Goal: Task Accomplishment & Management: Complete application form

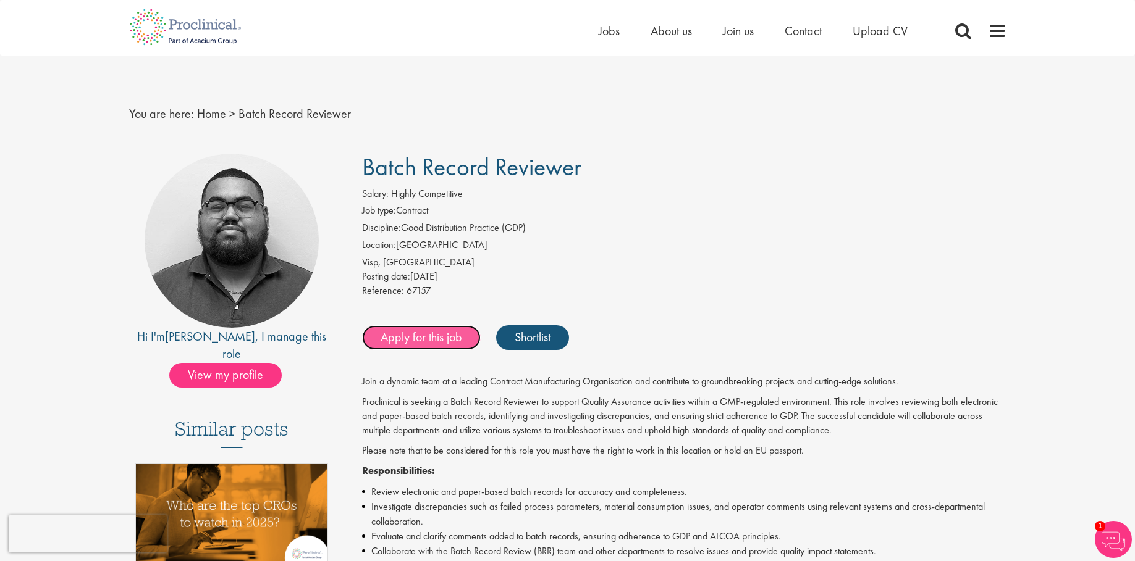
click at [432, 330] on link "Apply for this job" at bounding box center [421, 337] width 119 height 25
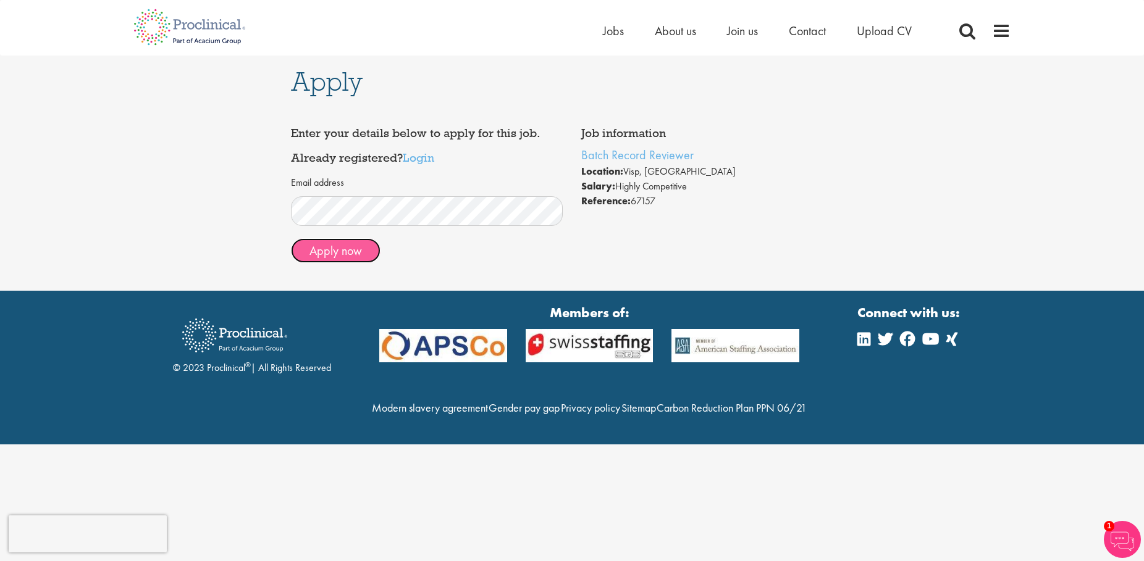
click at [330, 256] on button "Apply now" at bounding box center [336, 250] width 90 height 25
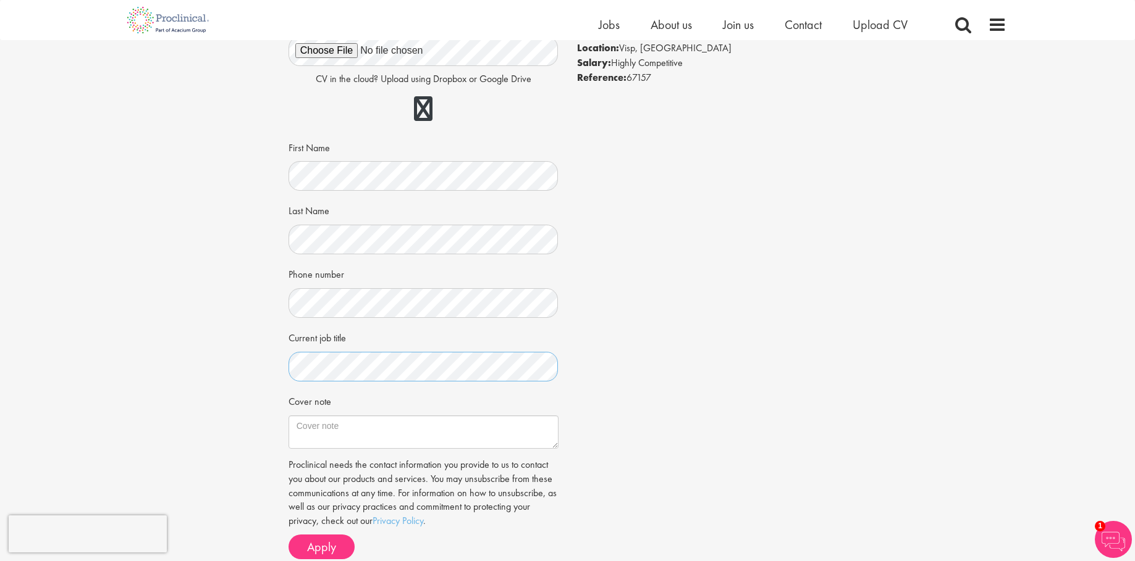
scroll to position [185, 0]
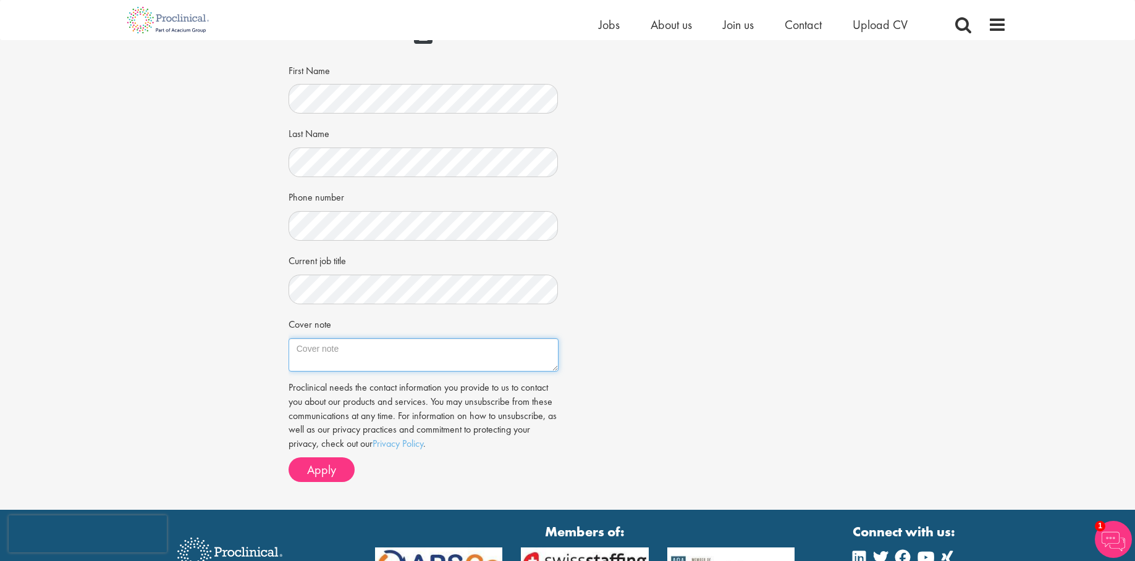
click at [395, 356] on textarea "Cover note" at bounding box center [423, 354] width 270 height 33
click at [549, 274] on div "Current job title" at bounding box center [423, 277] width 270 height 54
click at [397, 356] on textarea "Cover note" at bounding box center [423, 354] width 270 height 33
paste textarea "Dear Recruitment Team, I am interested in this position as it offers the opport…"
type textarea "Dear Recruitment Team, I am interested in this position as it offers the opport…"
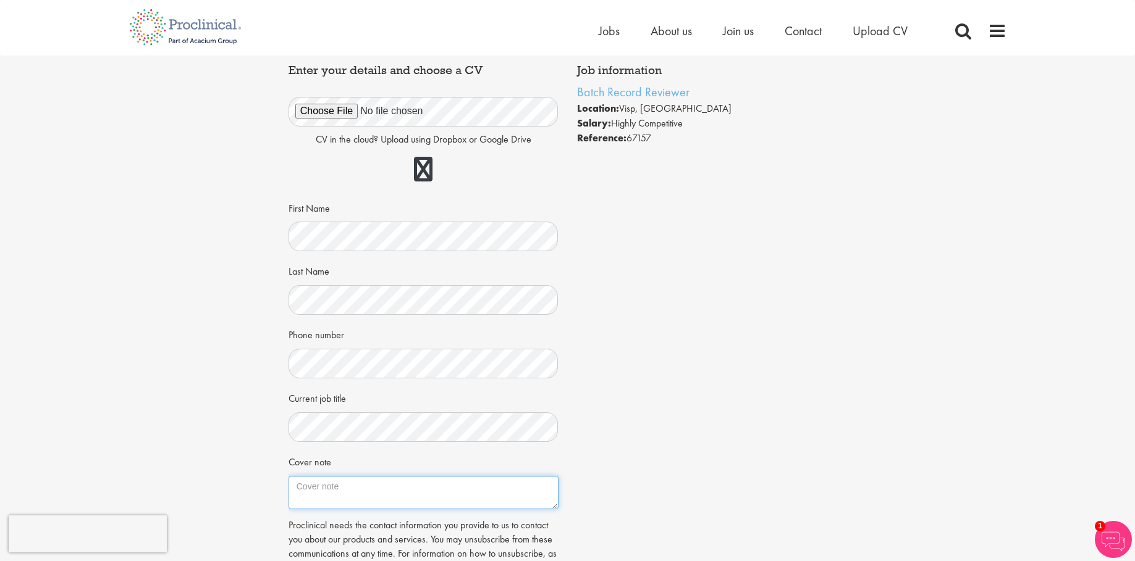
scroll to position [124, 0]
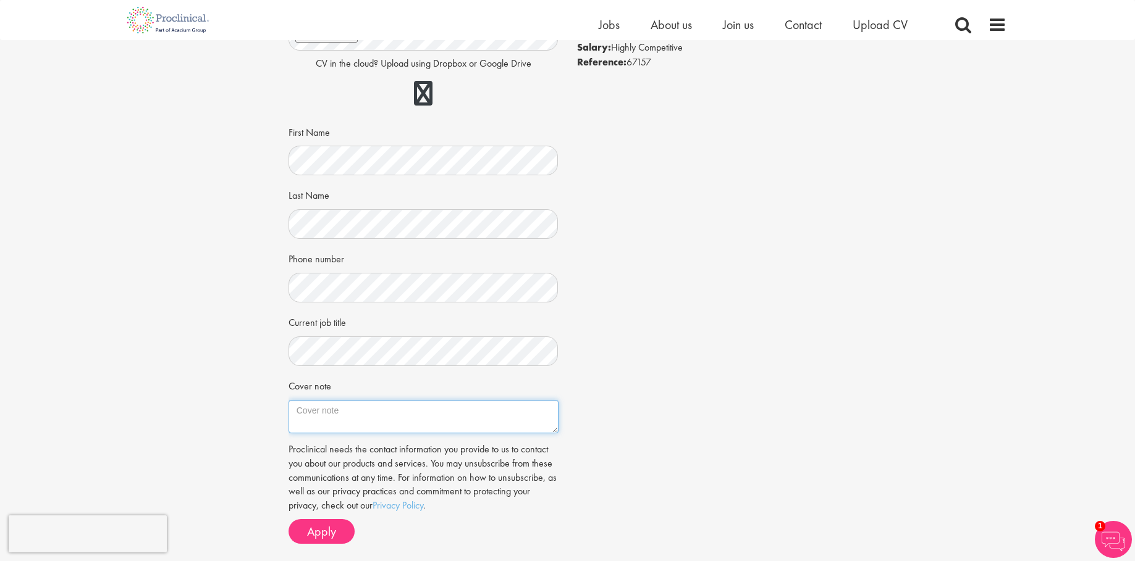
click at [362, 423] on textarea "Cover note" at bounding box center [423, 416] width 270 height 33
paste textarea "Dear Recruitment Team, I am writing to express my interest in the Batch Record …"
click at [380, 419] on textarea "Cover note" at bounding box center [423, 416] width 270 height 33
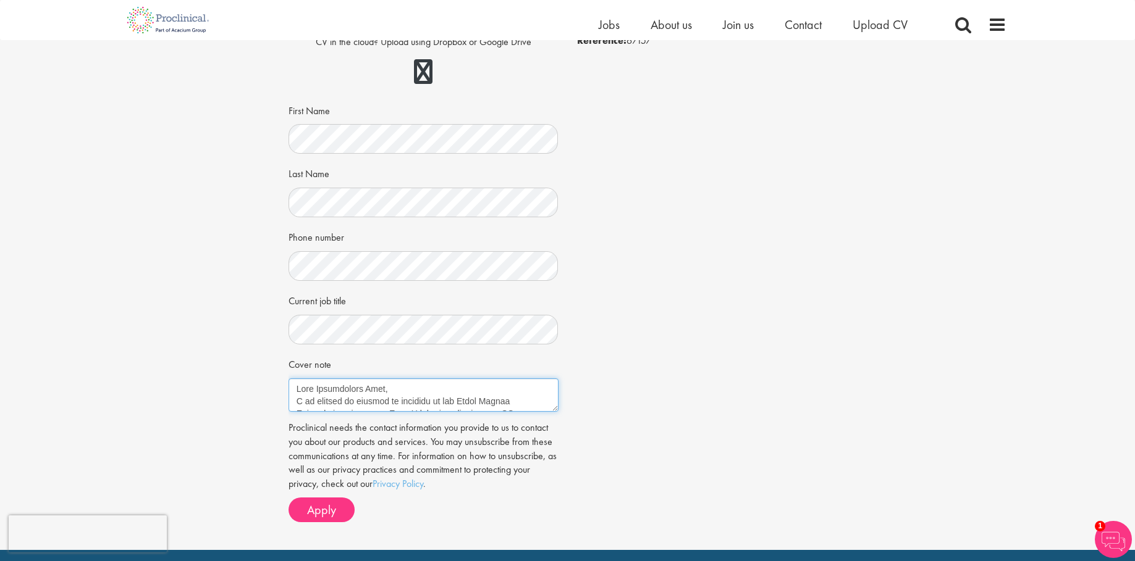
scroll to position [124, 0]
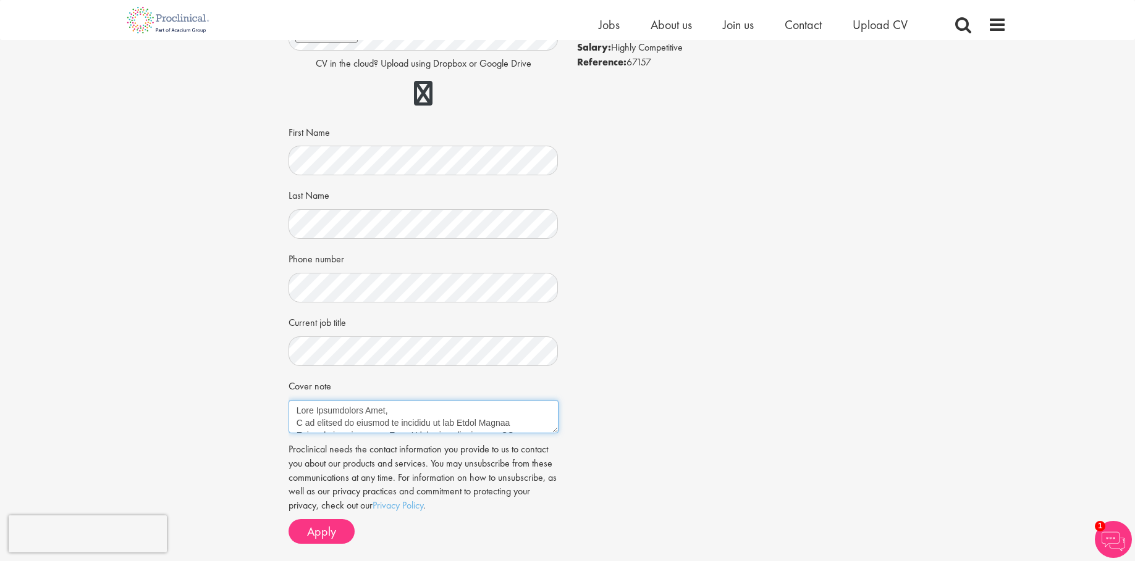
click at [316, 406] on textarea "Cover note" at bounding box center [423, 416] width 270 height 33
drag, startPoint x: 409, startPoint y: 413, endPoint x: 273, endPoint y: 413, distance: 136.5
click at [273, 413] on div "Apply Job information Batch Record Reviewer Location: Visp, Schweiz Salary: Hig…" at bounding box center [567, 244] width 1153 height 655
paste textarea "Ashley Bennett and"
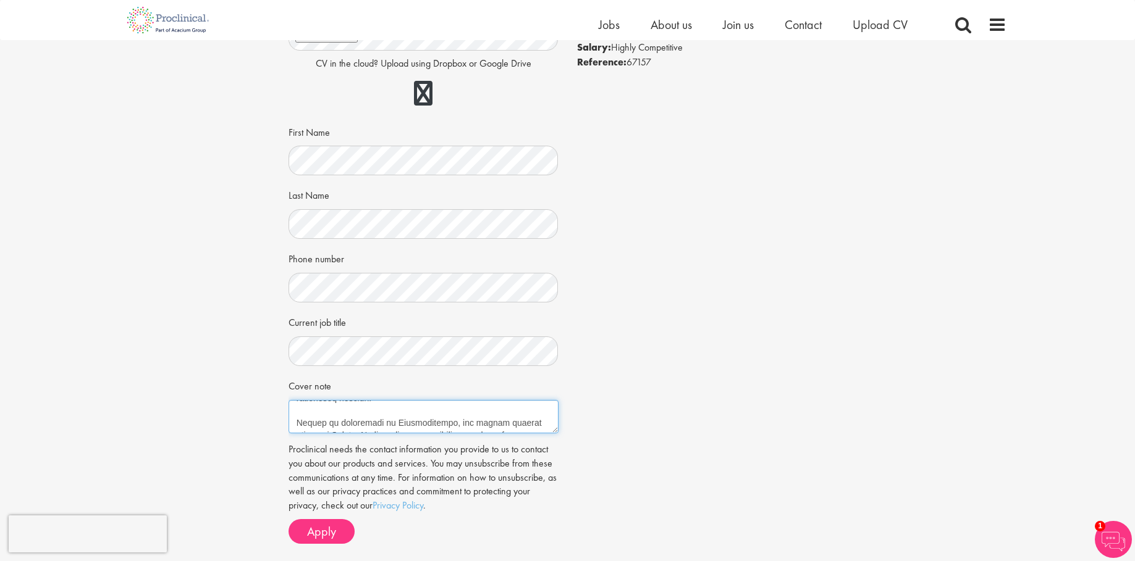
click at [466, 414] on textarea "Cover note" at bounding box center [423, 416] width 270 height 33
click at [482, 414] on textarea "Cover note" at bounding box center [423, 416] width 270 height 33
click at [385, 425] on textarea "Cover note" at bounding box center [423, 416] width 270 height 33
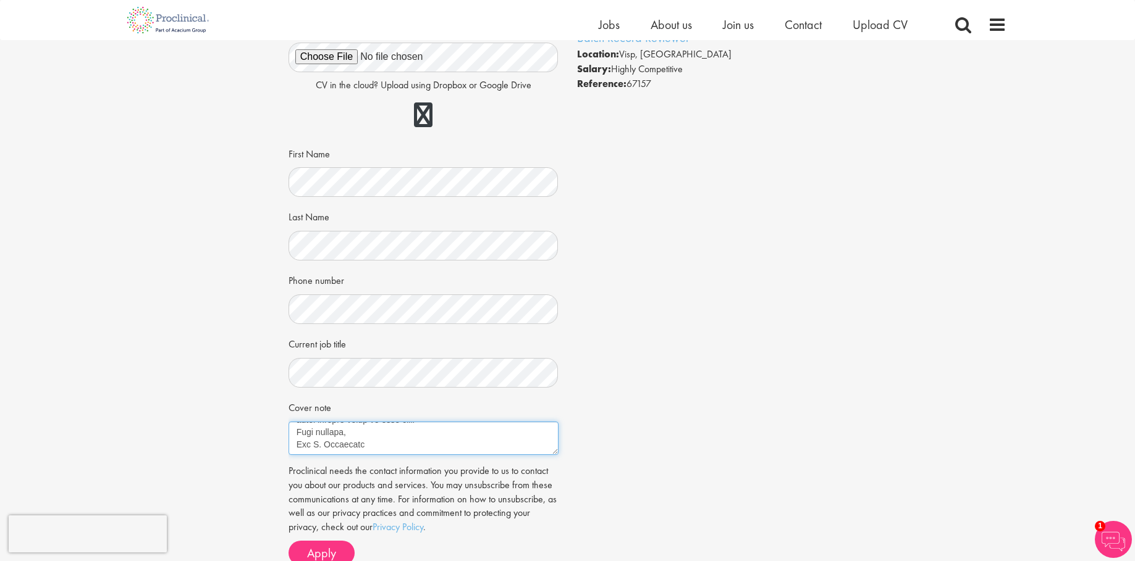
scroll to position [124, 0]
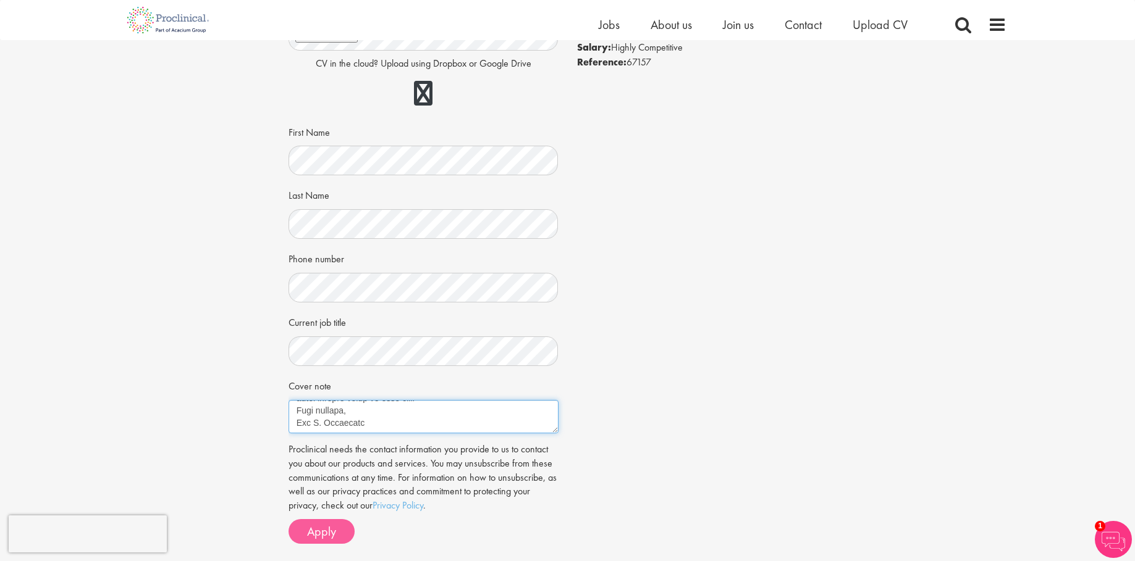
type textarea "Dear Ashley Bennett and Recruitment Team, I am writing to express my interest i…"
click at [333, 534] on span "Apply" at bounding box center [321, 532] width 29 height 16
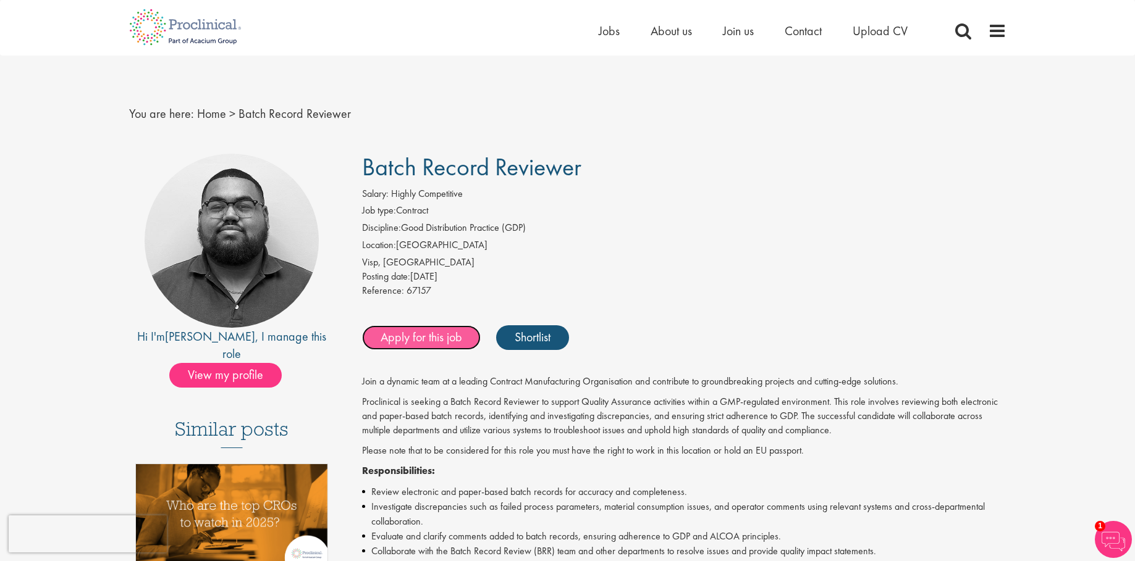
click at [441, 345] on link "Apply for this job" at bounding box center [421, 337] width 119 height 25
click at [718, 257] on div "Visp, [GEOGRAPHIC_DATA]" at bounding box center [684, 263] width 644 height 14
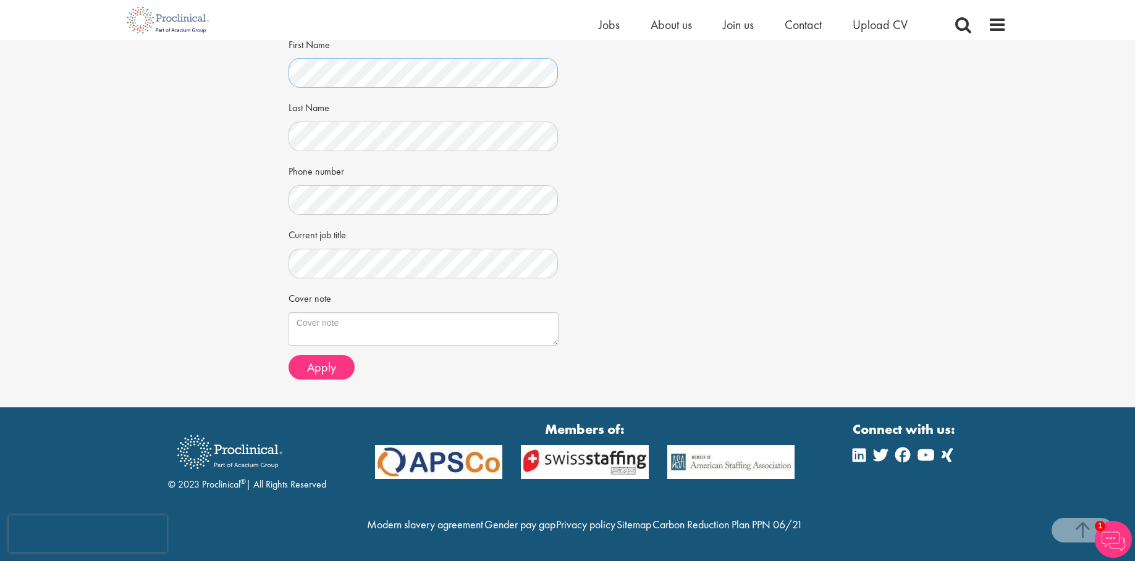
scroll to position [238, 0]
click at [401, 313] on textarea "Cover note" at bounding box center [423, 329] width 270 height 33
paste textarea "Lore Ipsumd Sitamet con Adipiscinge Sedd, E te incidid ut laboree do magnaali e…"
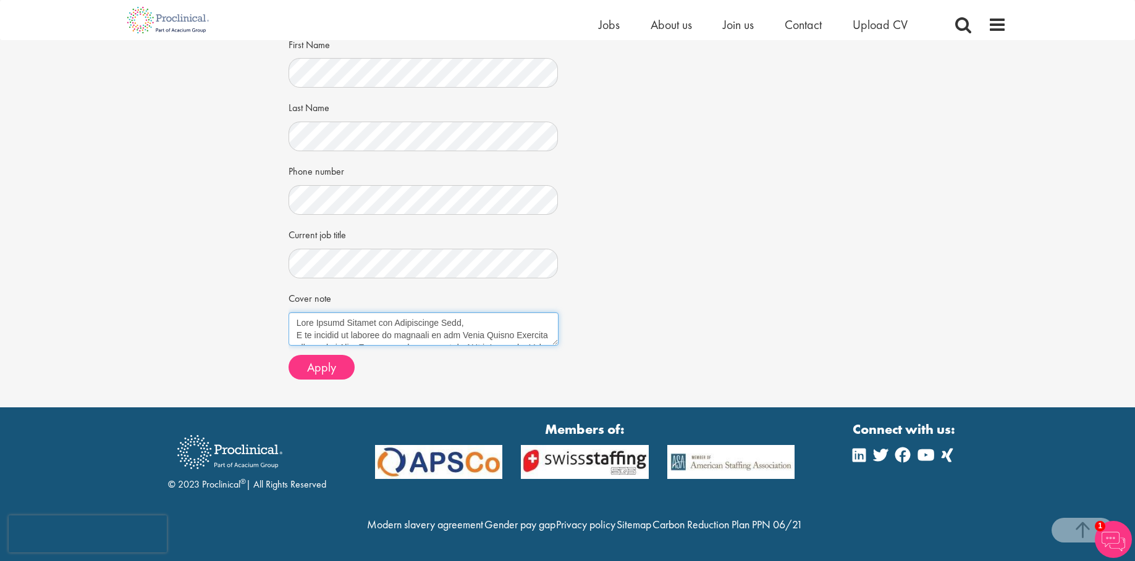
scroll to position [230, 0]
type textarea "Lore Ipsumd Sitamet con Adipiscinge Sedd, E te incidid ut laboree do magnaali e…"
click at [304, 355] on button "Apply" at bounding box center [321, 367] width 66 height 25
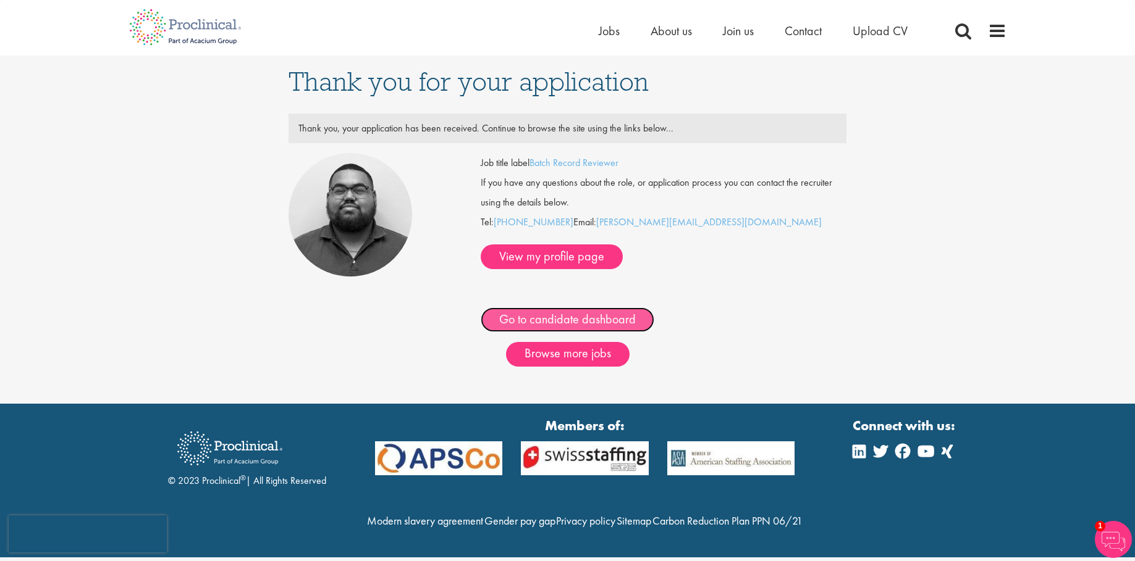
click at [611, 329] on link "Go to candidate dashboard" at bounding box center [568, 320] width 174 height 25
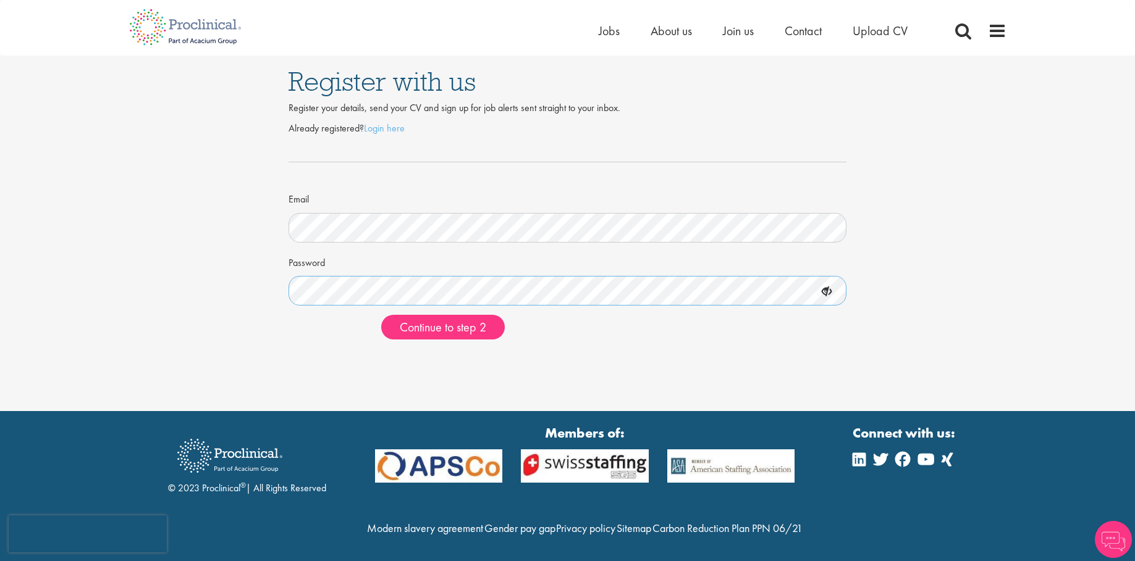
click at [381, 315] on button "Continue to step 2" at bounding box center [443, 327] width 124 height 25
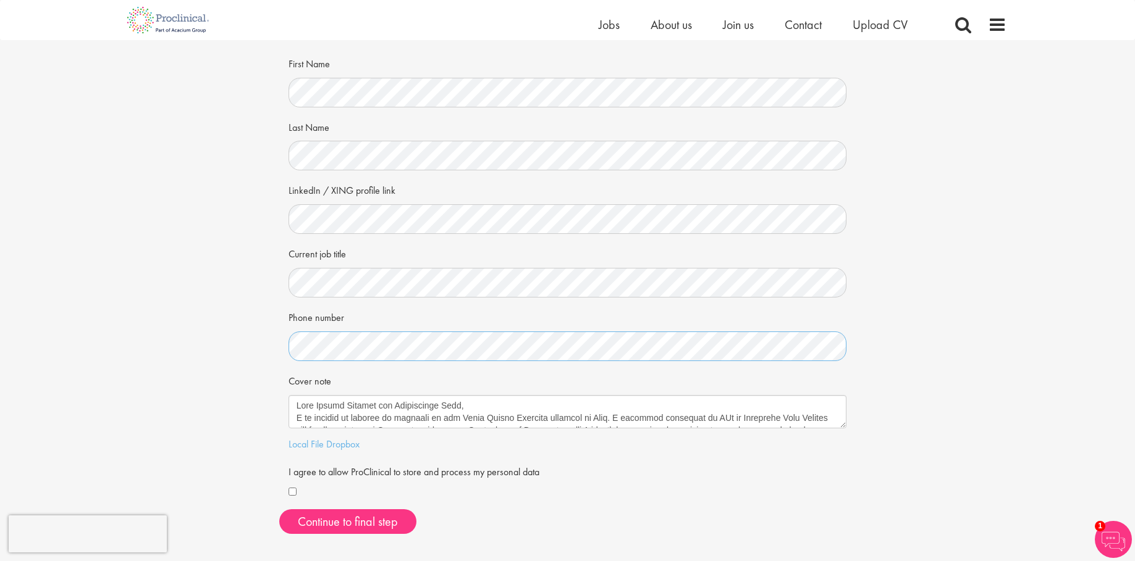
scroll to position [62, 0]
click at [283, 364] on div "First Name Last Name LinkedIn / XING profile link Current job title Phone numbe…" at bounding box center [567, 297] width 577 height 491
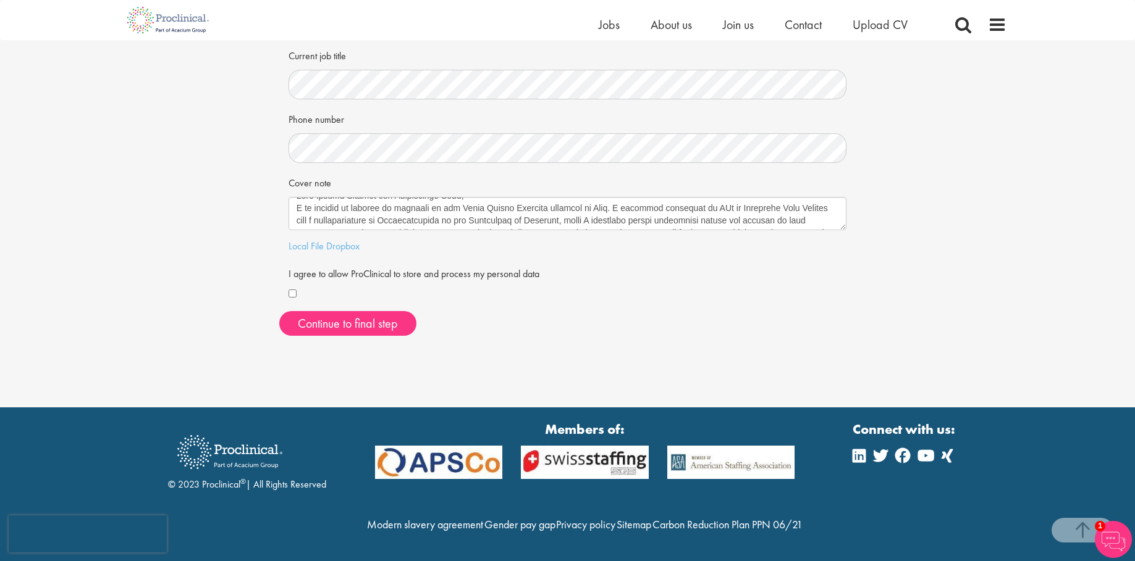
scroll to position [0, 0]
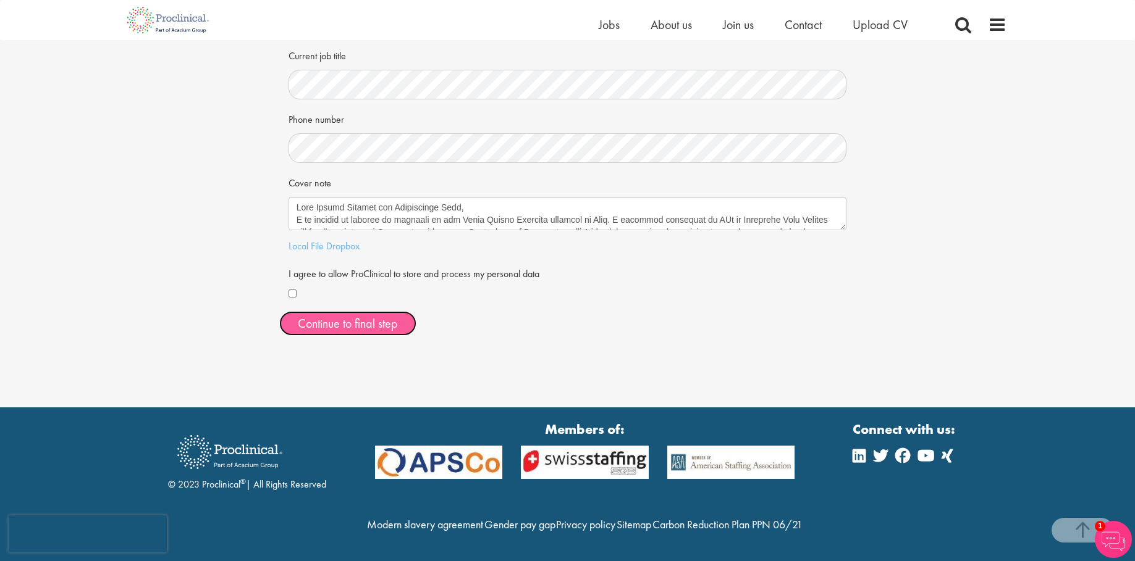
click at [389, 311] on button "Continue to final step" at bounding box center [347, 323] width 137 height 25
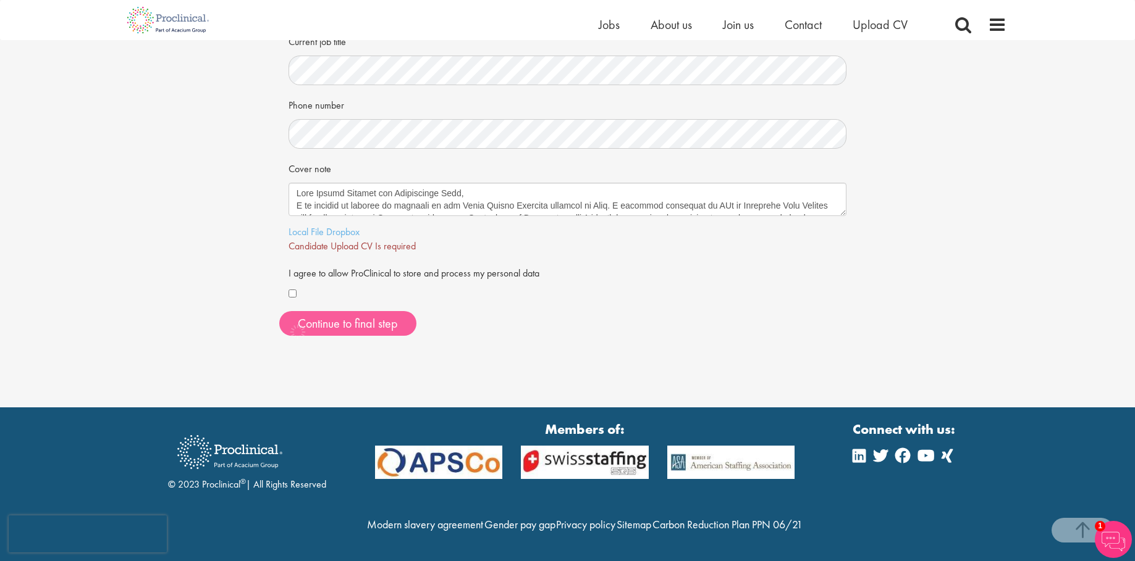
scroll to position [300, 0]
click at [303, 225] on link "Local File" at bounding box center [305, 231] width 35 height 13
click at [386, 316] on span "Continue to final step" at bounding box center [348, 324] width 100 height 16
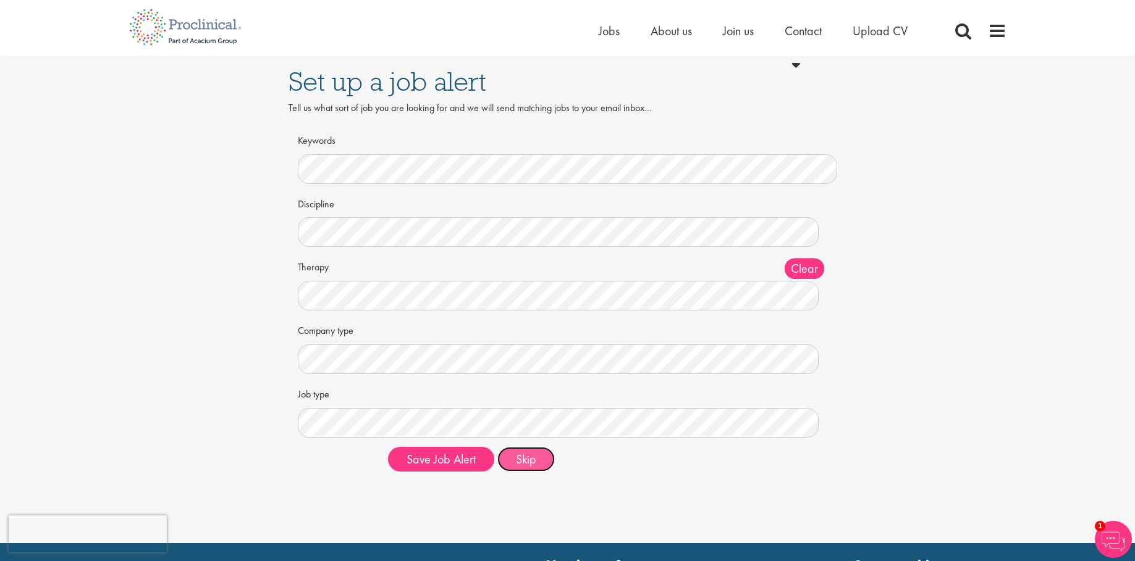
click at [537, 468] on button "Skip" at bounding box center [525, 459] width 57 height 25
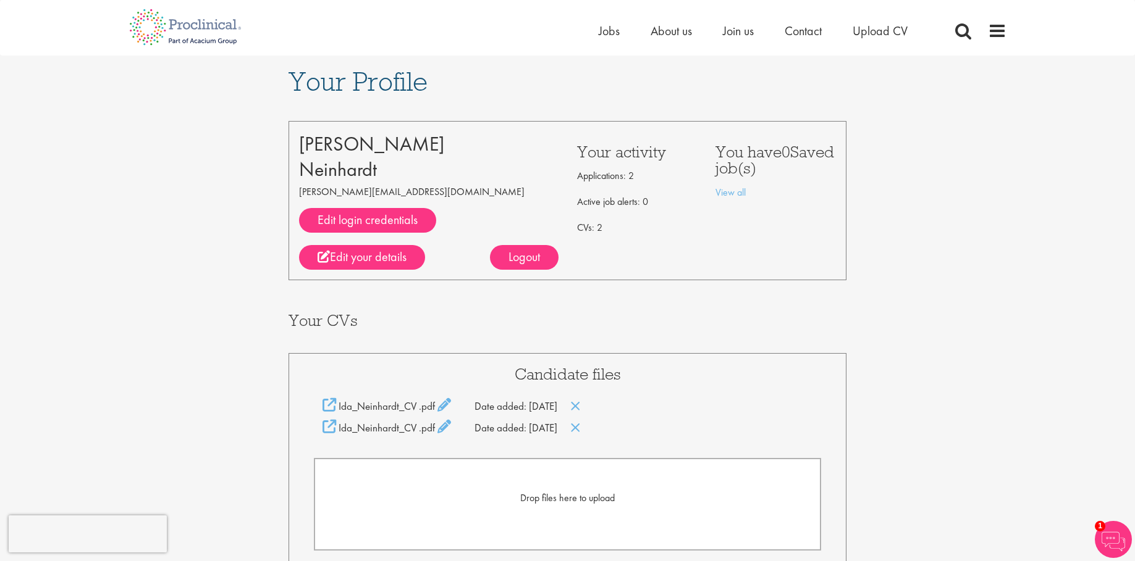
drag, startPoint x: 579, startPoint y: 172, endPoint x: 640, endPoint y: 181, distance: 62.4
click at [640, 181] on p "Applications: 2" at bounding box center [637, 176] width 120 height 20
drag, startPoint x: 640, startPoint y: 181, endPoint x: 690, endPoint y: 275, distance: 106.6
click at [691, 290] on div "Ida Neinhardt ida.neinhardt@gmail.com Edit login credentials LinkedIn / XING pr…" at bounding box center [567, 436] width 558 height 671
